Goal: Task Accomplishment & Management: Use online tool/utility

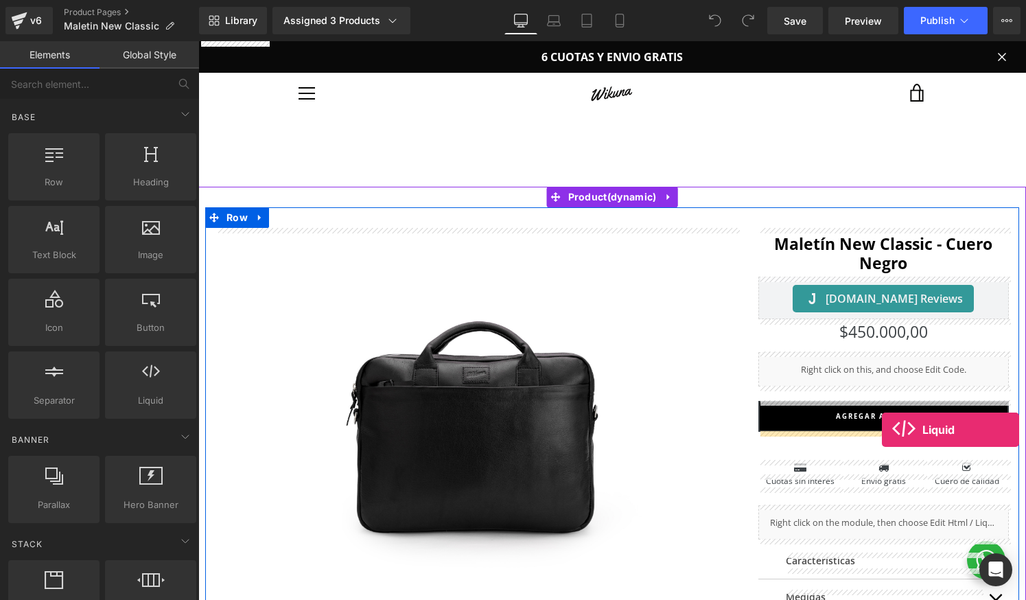
drag, startPoint x: 362, startPoint y: 417, endPoint x: 882, endPoint y: 430, distance: 519.7
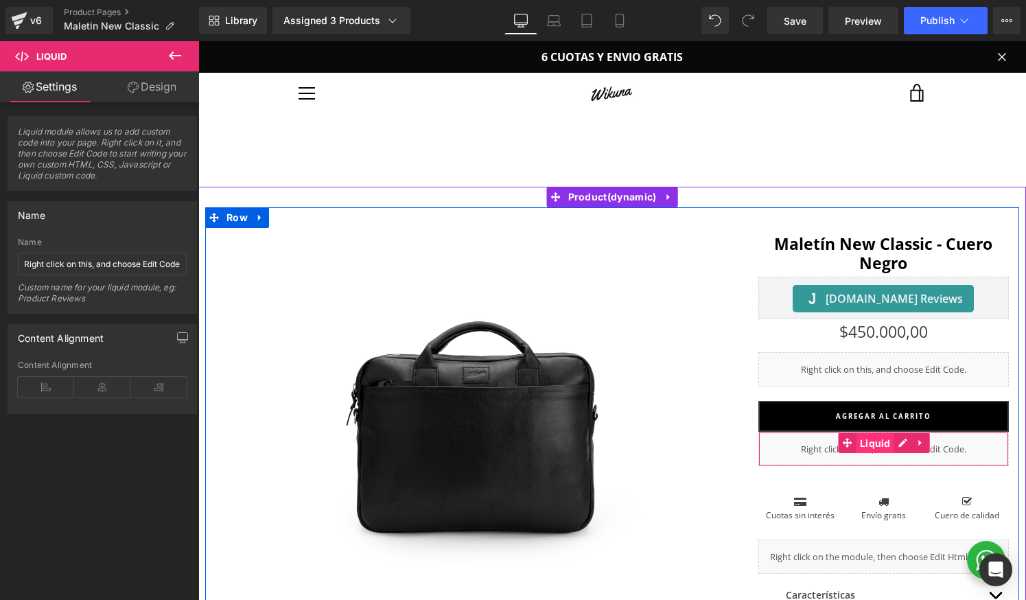
click at [885, 441] on span "Liquid" at bounding box center [876, 443] width 38 height 21
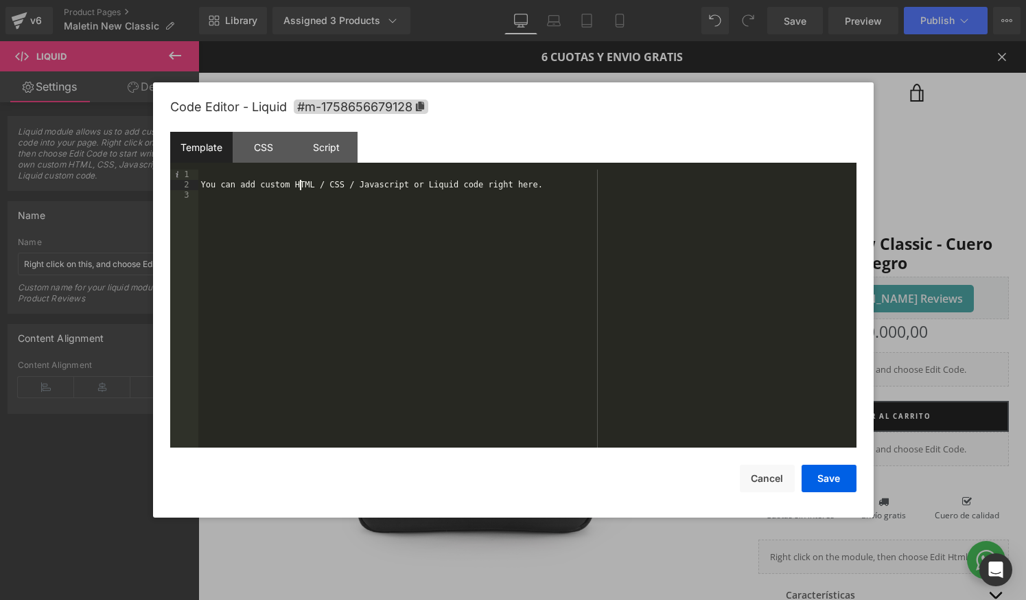
click at [302, 183] on div "You can add custom HTML / CSS / Javascript or Liquid code right here." at bounding box center [527, 319] width 658 height 299
click at [827, 480] on button "Save" at bounding box center [829, 478] width 55 height 27
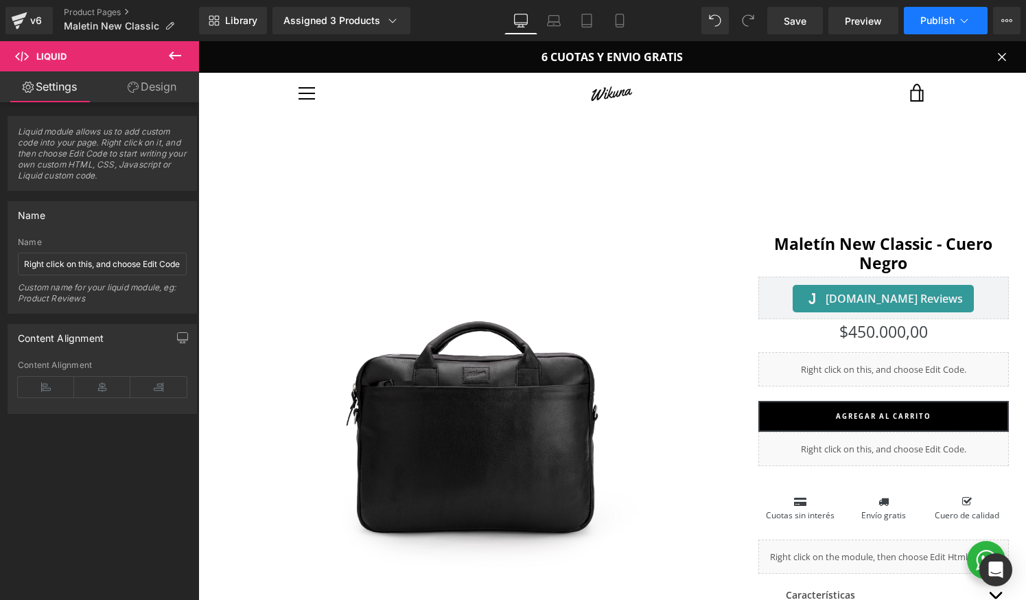
click at [951, 25] on span "Publish" at bounding box center [937, 20] width 34 height 11
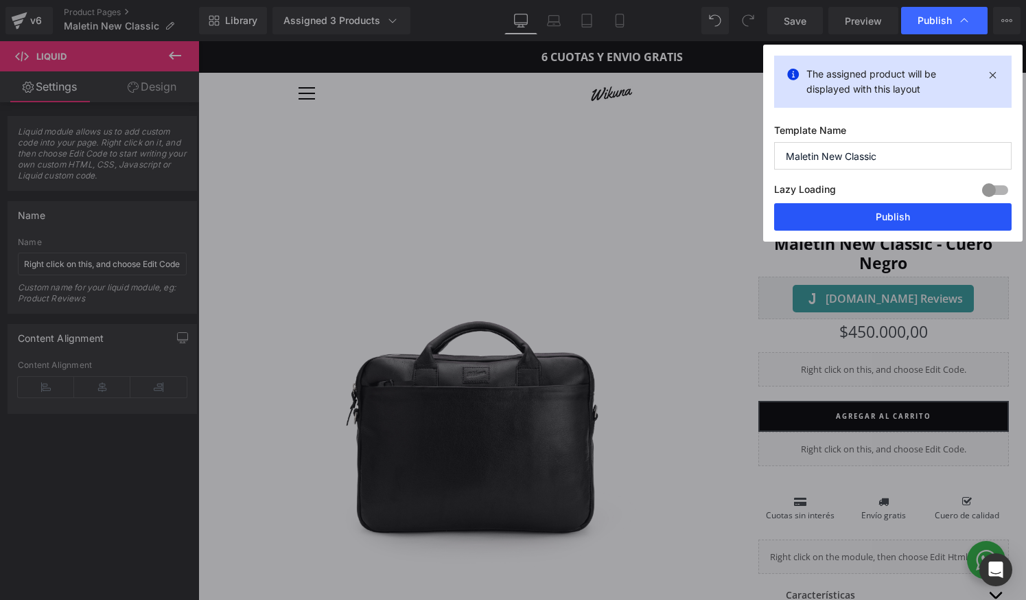
click at [920, 213] on button "Publish" at bounding box center [892, 216] width 237 height 27
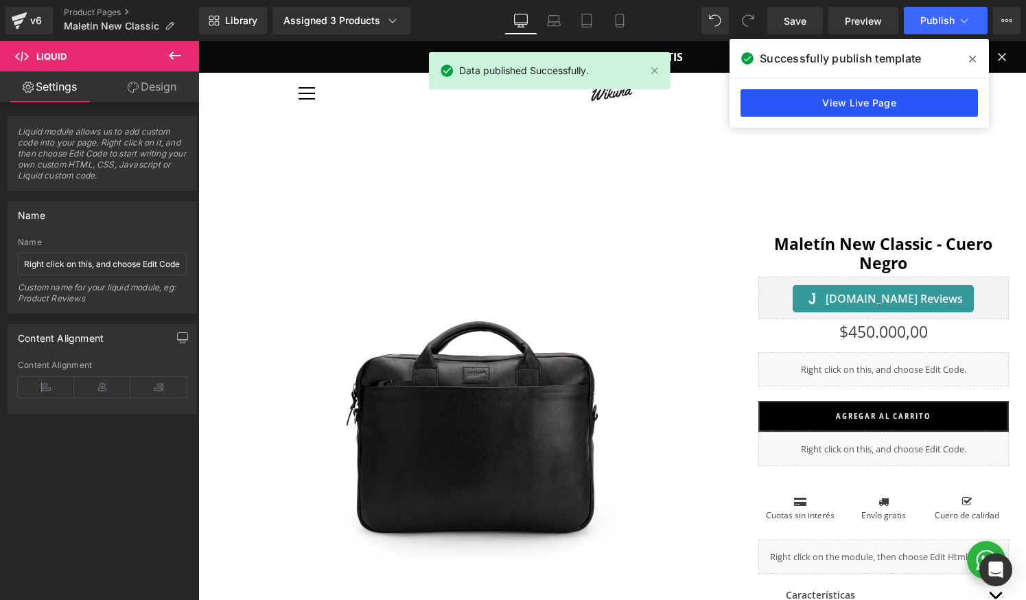
click at [794, 102] on link "View Live Page" at bounding box center [859, 102] width 237 height 27
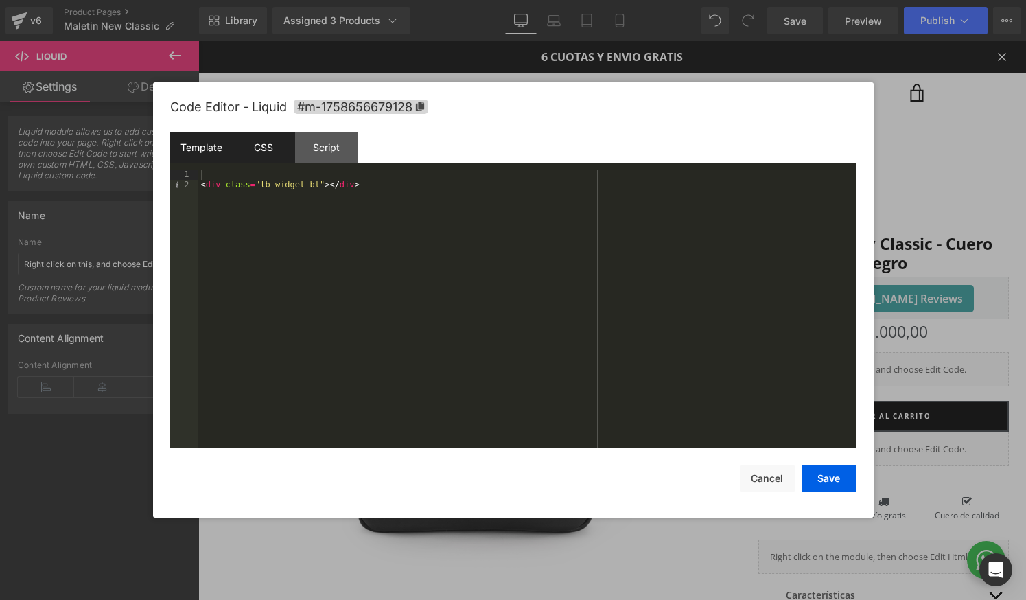
click at [259, 154] on div "CSS" at bounding box center [264, 147] width 62 height 31
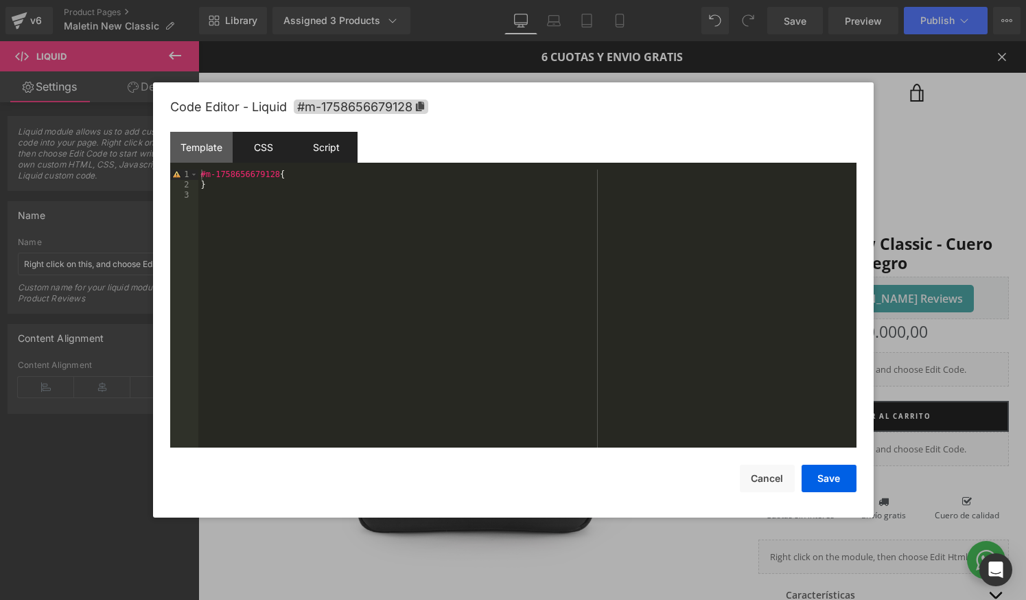
click at [315, 154] on div "Script" at bounding box center [326, 147] width 62 height 31
click at [266, 154] on div "CSS" at bounding box center [264, 147] width 62 height 31
click at [218, 156] on div "Template" at bounding box center [201, 147] width 62 height 31
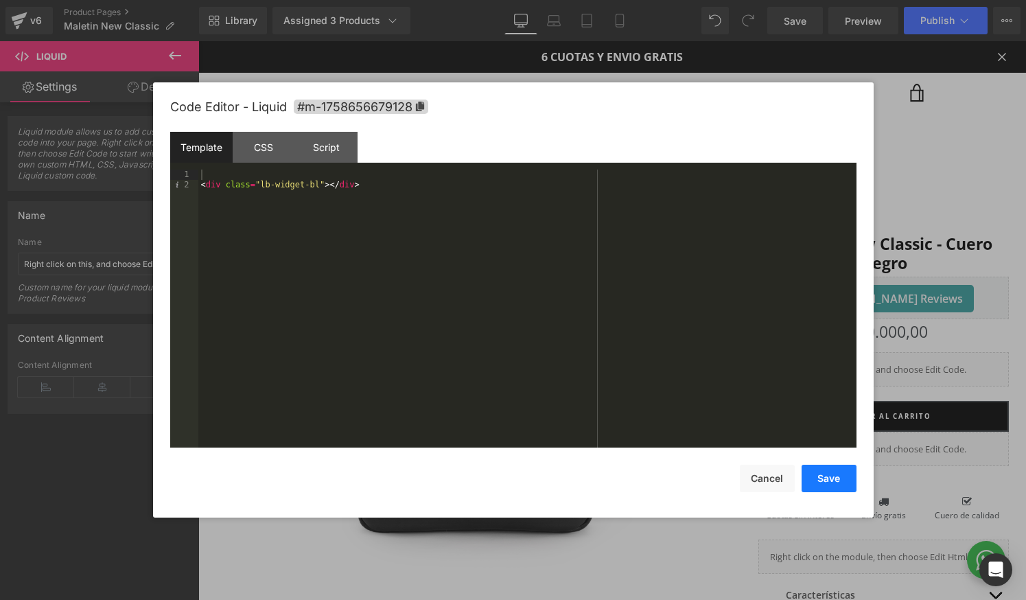
click at [822, 477] on button "Save" at bounding box center [829, 478] width 55 height 27
click at [201, 188] on div "< div class = "lb-widget-bl" > </ div >" at bounding box center [527, 319] width 658 height 299
click at [826, 480] on button "Save" at bounding box center [829, 478] width 55 height 27
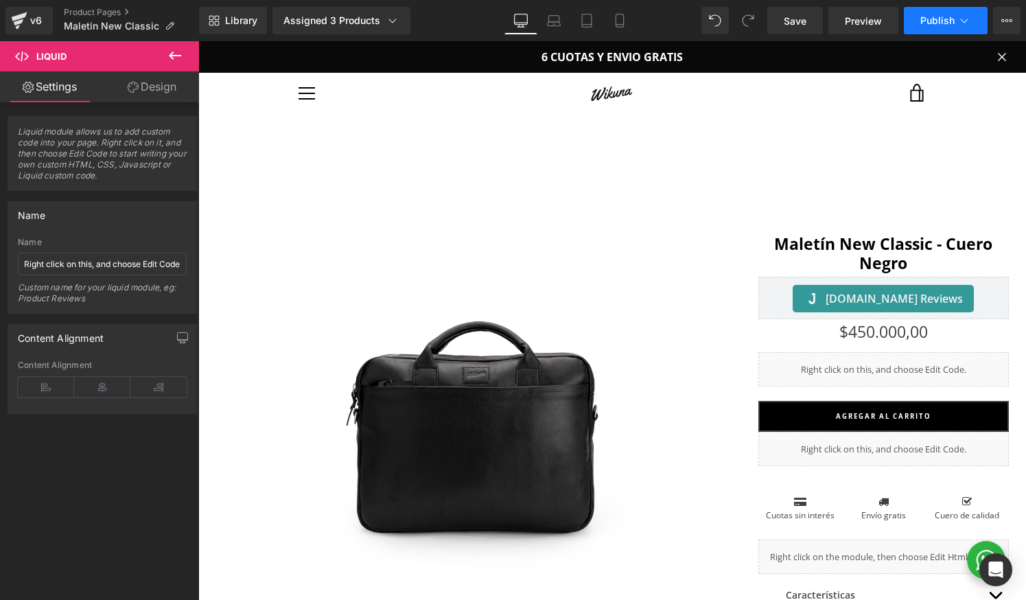
click at [922, 21] on span "Publish" at bounding box center [937, 20] width 34 height 11
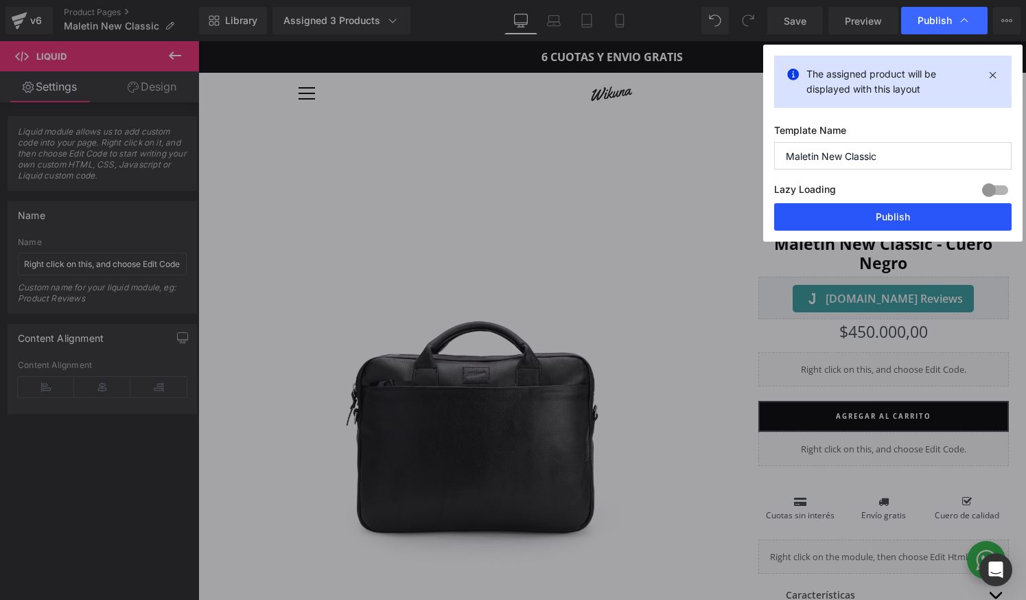
click at [892, 219] on button "Publish" at bounding box center [892, 216] width 237 height 27
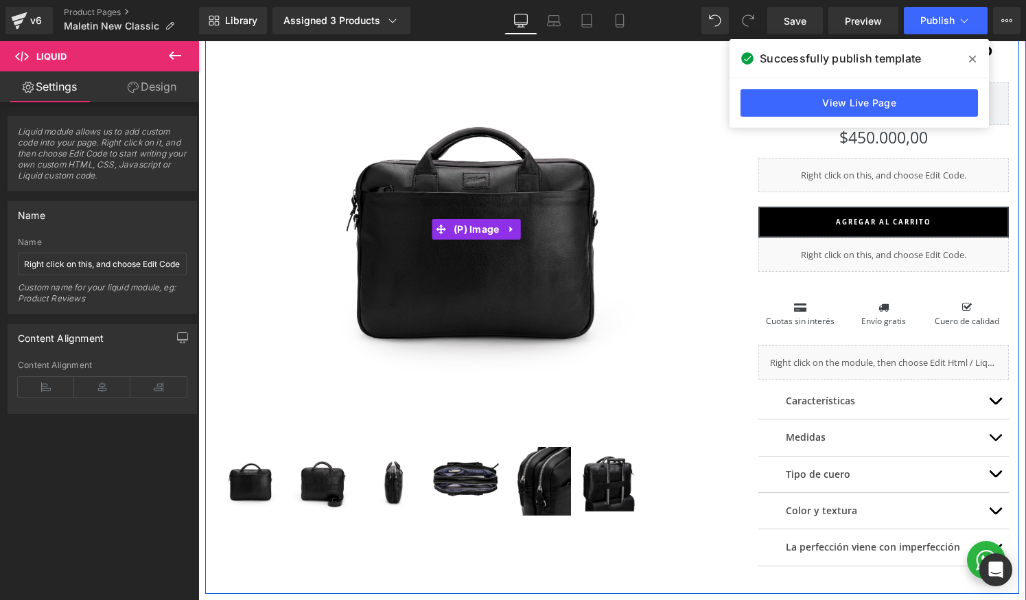
scroll to position [196, 0]
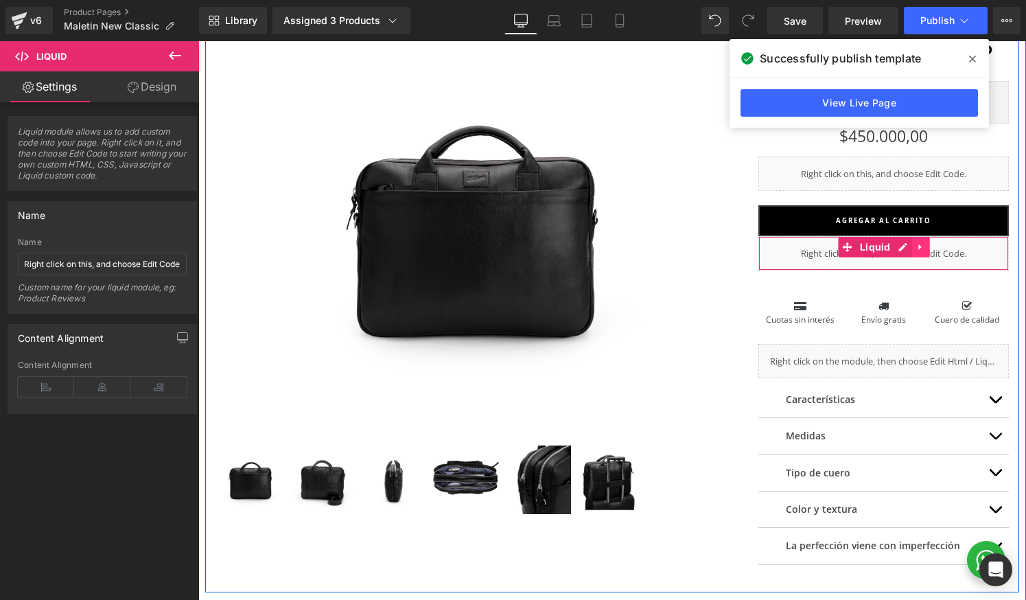
click at [920, 251] on icon at bounding box center [921, 247] width 10 height 10
click at [928, 250] on icon at bounding box center [930, 247] width 10 height 10
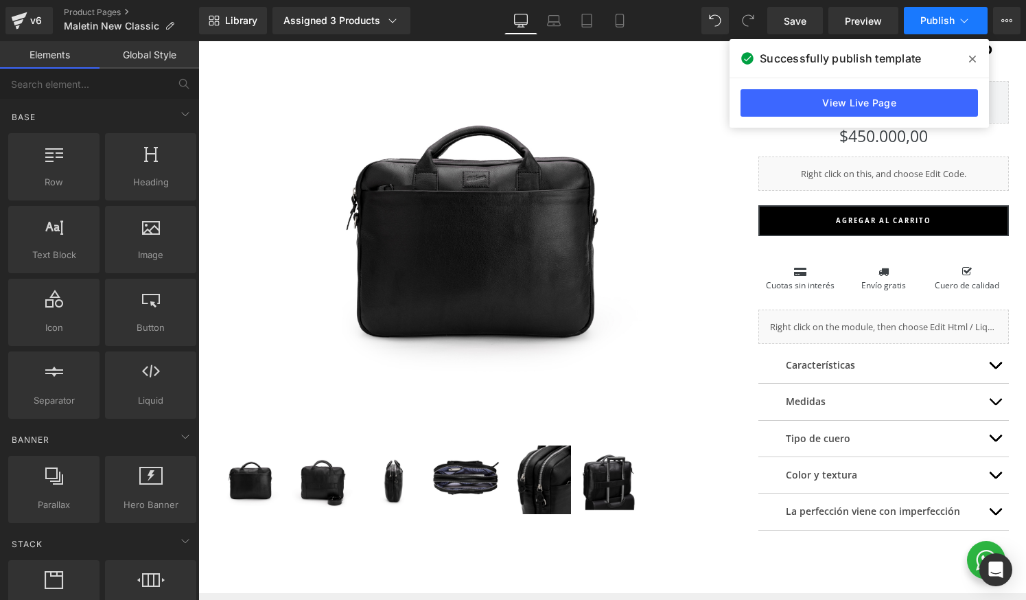
click at [935, 21] on span "Publish" at bounding box center [937, 20] width 34 height 11
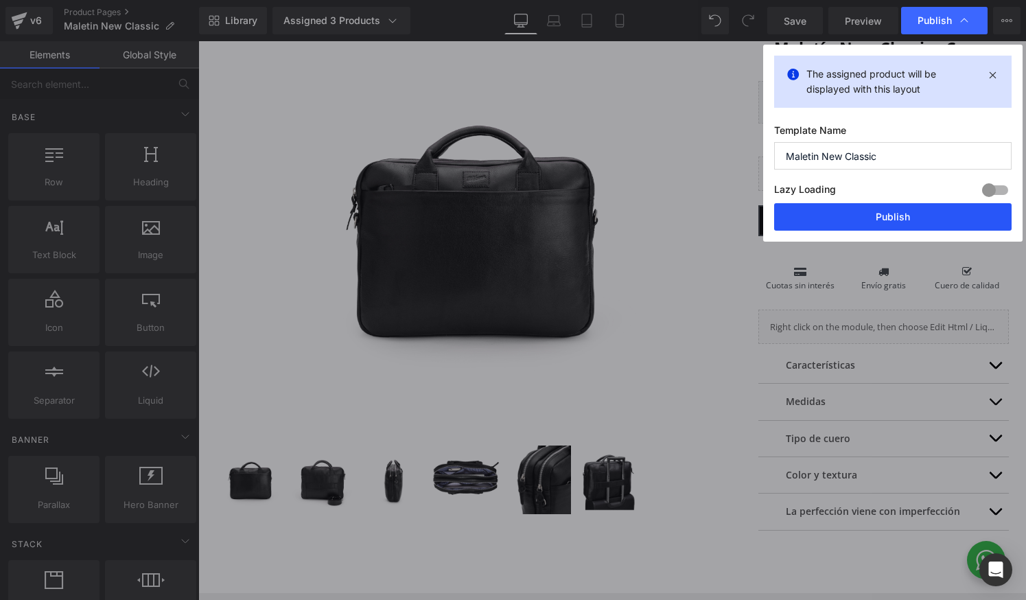
click at [865, 212] on button "Publish" at bounding box center [892, 216] width 237 height 27
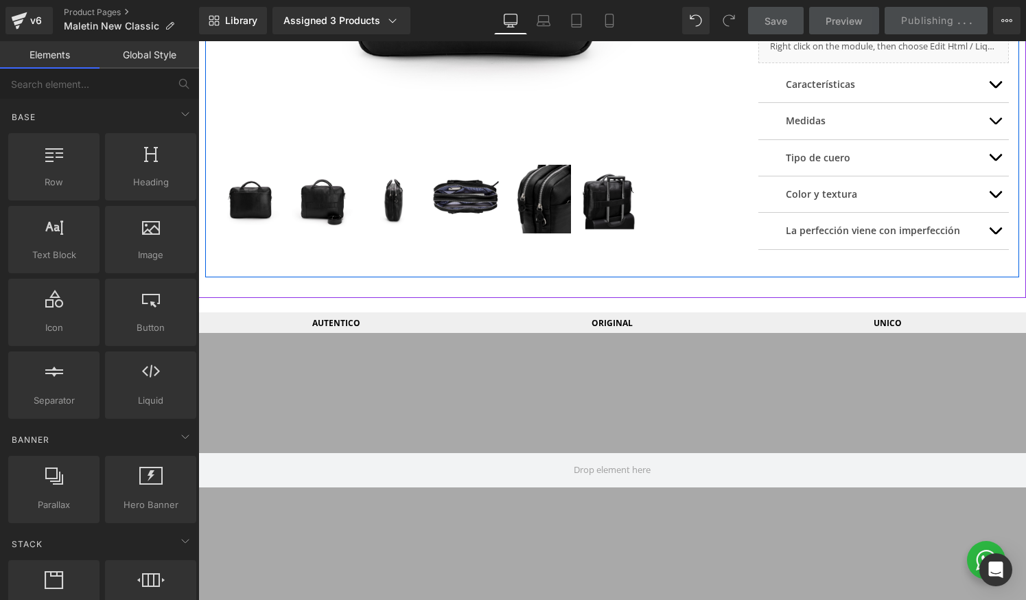
scroll to position [477, 0]
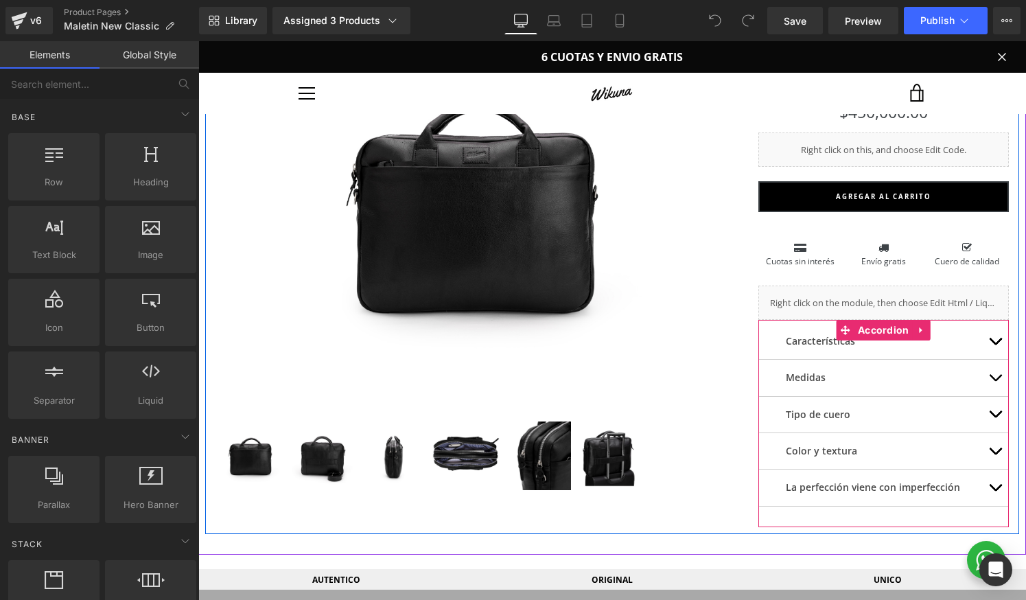
scroll to position [216, 0]
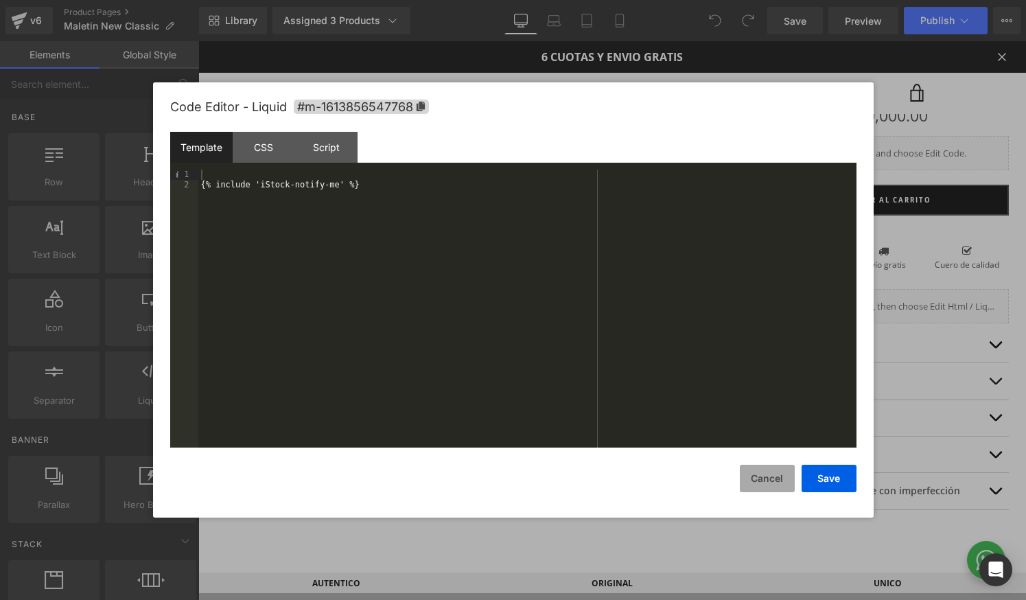
drag, startPoint x: 754, startPoint y: 472, endPoint x: 758, endPoint y: 466, distance: 7.1
click at [755, 472] on button "Cancel" at bounding box center [767, 478] width 55 height 27
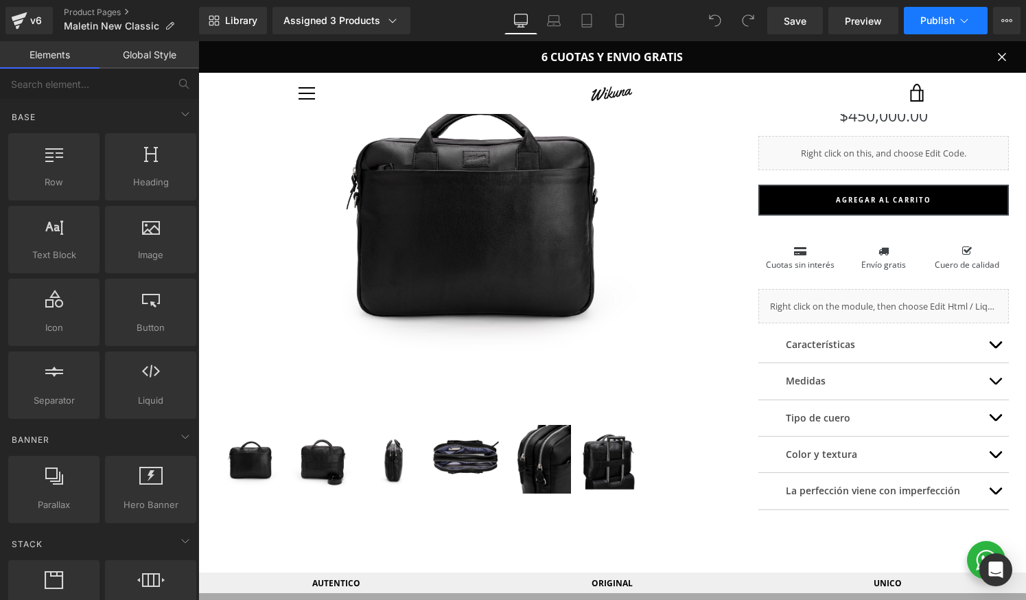
click at [940, 24] on span "Publish" at bounding box center [937, 20] width 34 height 11
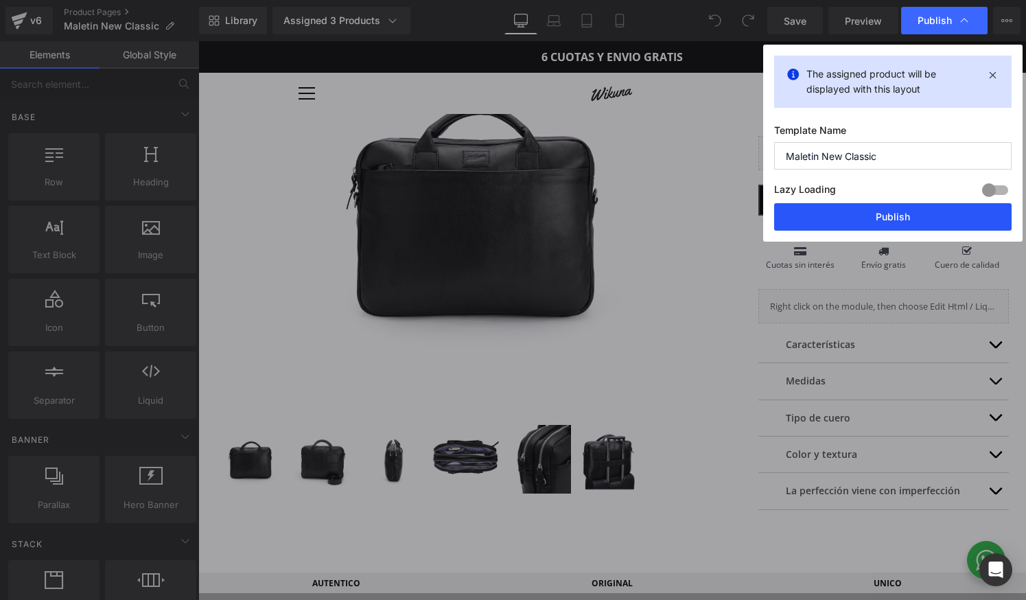
click at [886, 209] on button "Publish" at bounding box center [892, 216] width 237 height 27
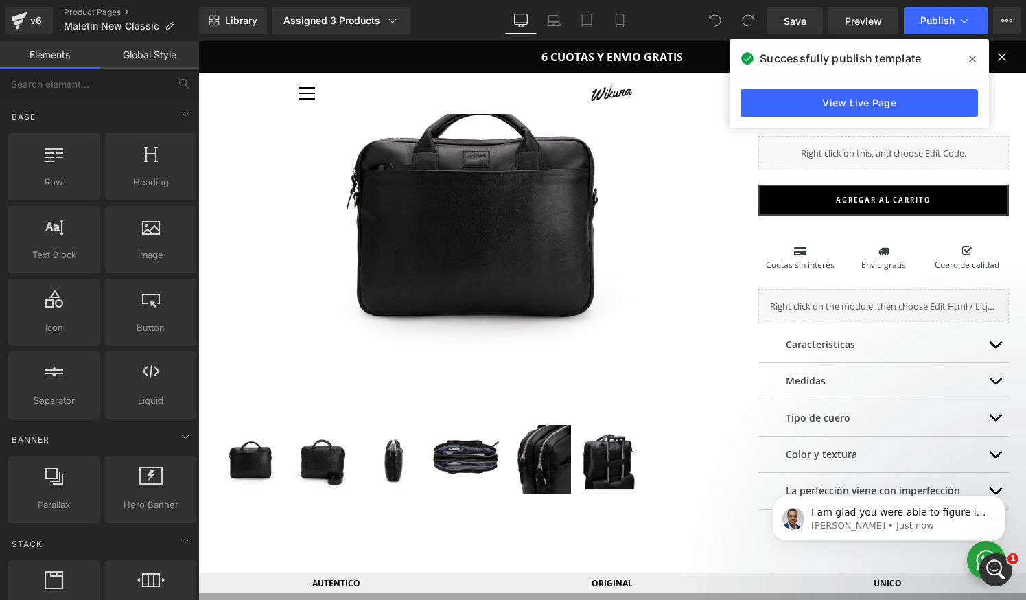
scroll to position [0, 0]
